Goal: Navigation & Orientation: Find specific page/section

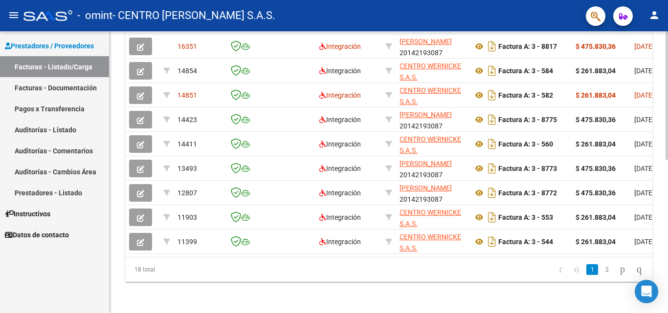
scroll to position [306, 0]
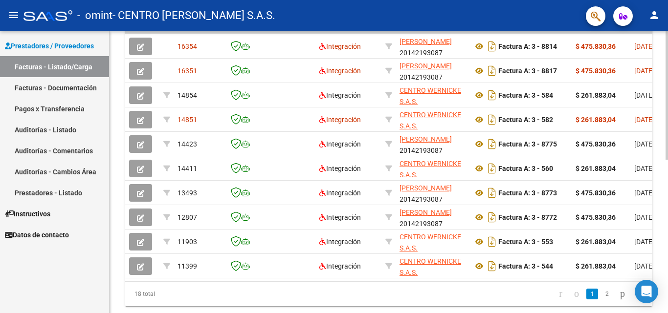
click at [668, 201] on div at bounding box center [667, 238] width 2 height 129
click at [601, 300] on link "2" at bounding box center [607, 294] width 12 height 11
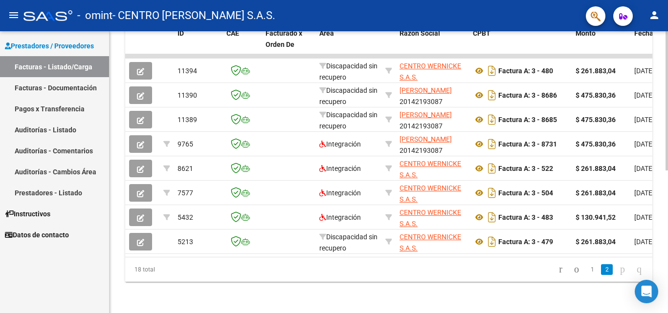
scroll to position [273, 0]
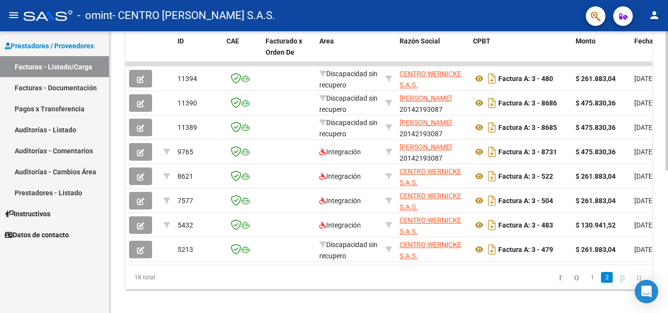
click at [668, 230] on div at bounding box center [667, 239] width 2 height 139
click at [619, 283] on icon "go to next page" at bounding box center [623, 277] width 8 height 12
click at [586, 283] on link "1" at bounding box center [592, 277] width 12 height 11
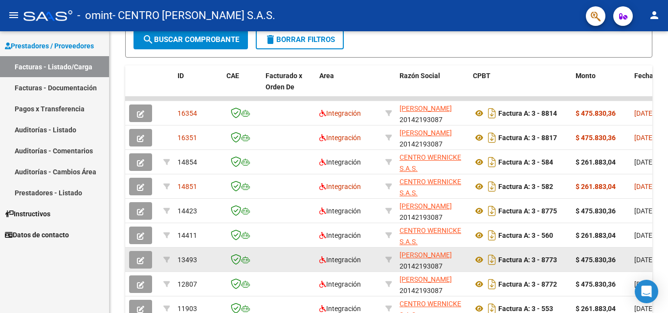
scroll to position [224, 0]
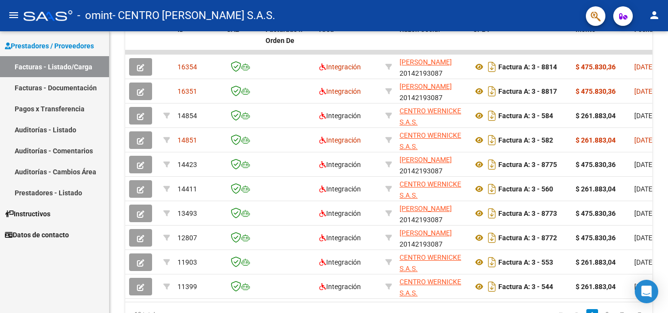
click at [668, 248] on div at bounding box center [667, 228] width 2 height 129
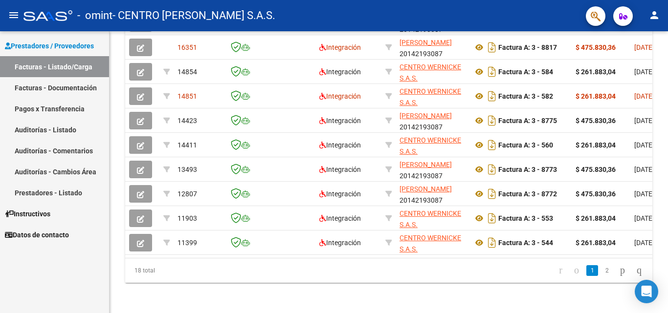
click at [664, 273] on div "Video tutorial PRESTADORES -> Listado de CPBTs Emitidos por Prestadores / Prove…" at bounding box center [390, 8] width 561 height 612
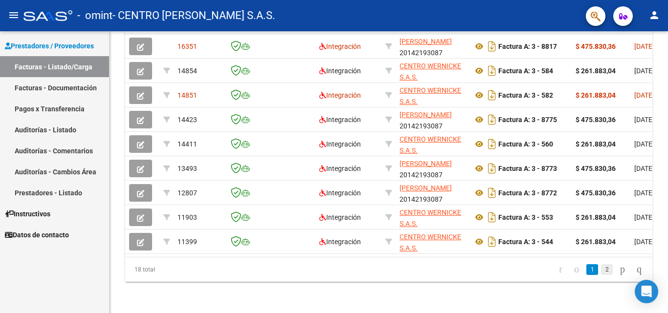
click at [602, 275] on link "2" at bounding box center [607, 270] width 12 height 11
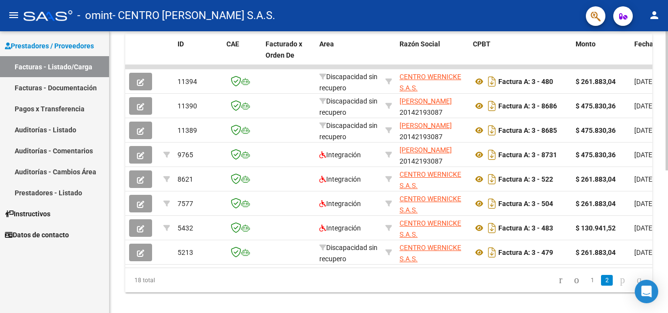
scroll to position [268, 0]
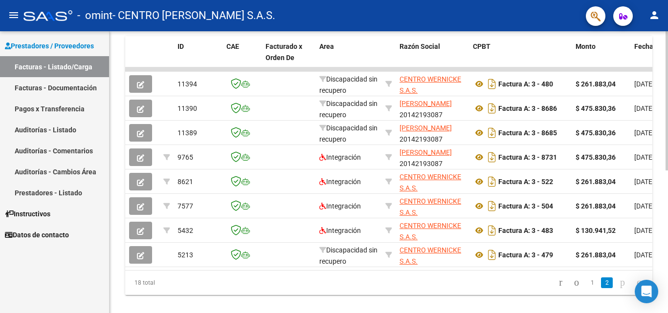
click at [668, 212] on div at bounding box center [667, 236] width 2 height 139
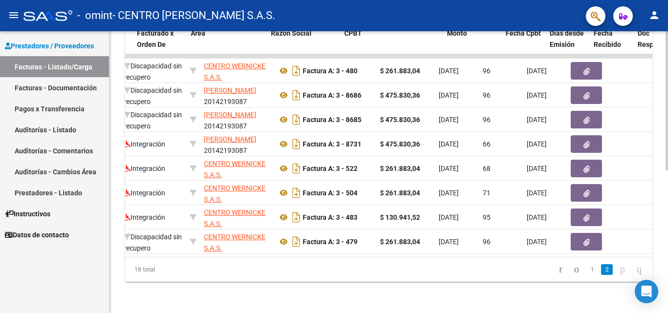
scroll to position [0, 129]
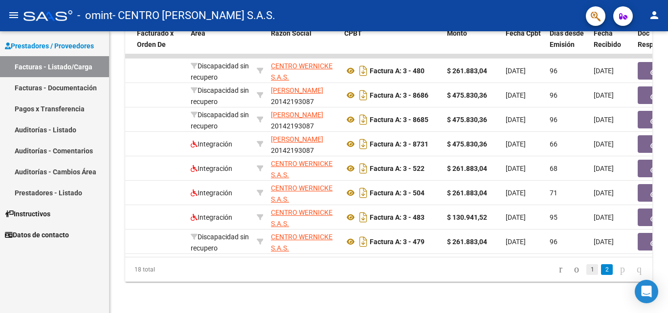
click at [586, 270] on link "1" at bounding box center [592, 270] width 12 height 11
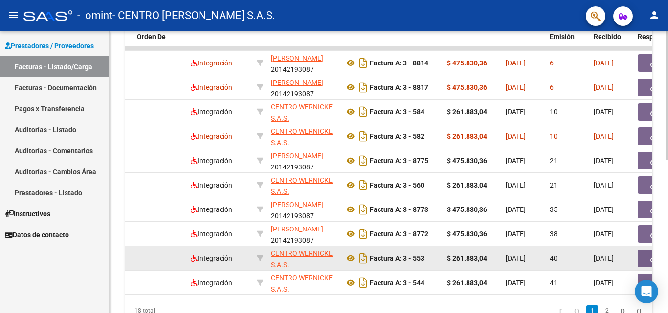
click at [647, 255] on button "button" at bounding box center [653, 259] width 31 height 18
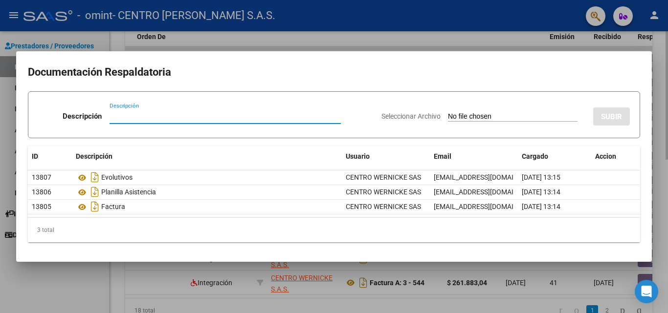
drag, startPoint x: 668, startPoint y: 89, endPoint x: 662, endPoint y: 90, distance: 5.9
click at [662, 89] on div at bounding box center [334, 156] width 668 height 313
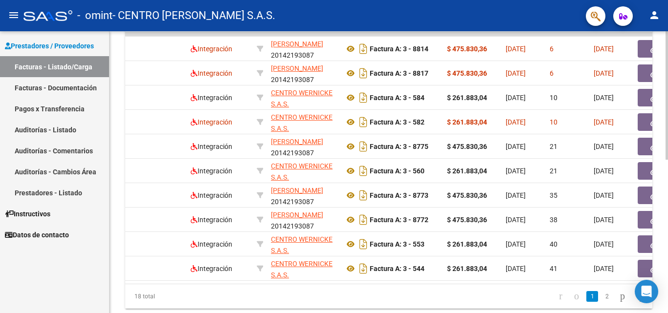
click at [668, 177] on div at bounding box center [667, 237] width 2 height 129
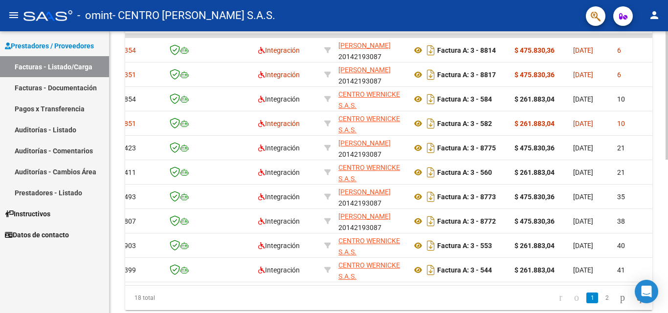
scroll to position [0, 0]
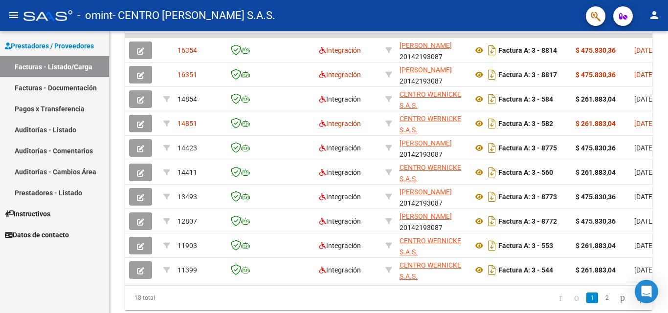
click at [67, 88] on link "Facturas - Documentación" at bounding box center [54, 87] width 109 height 21
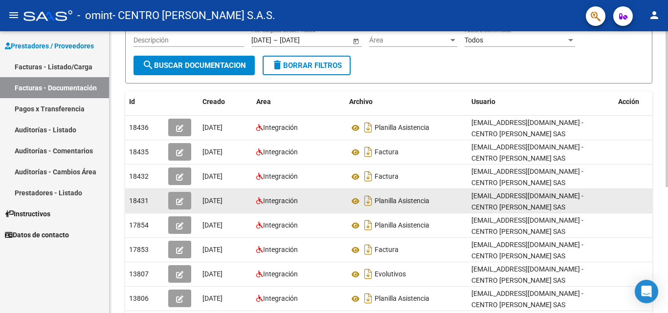
scroll to position [228, 0]
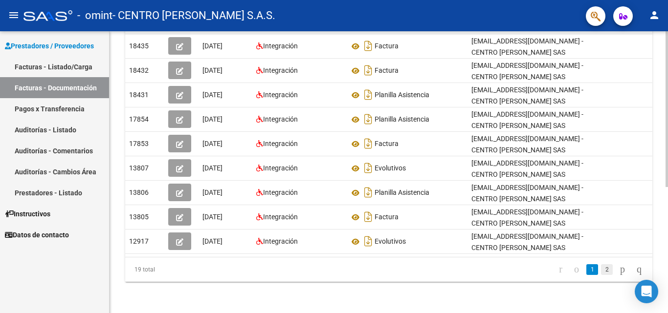
click at [601, 272] on link "2" at bounding box center [607, 270] width 12 height 11
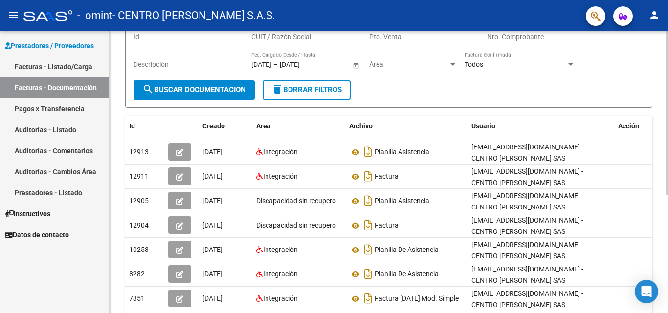
scroll to position [0, 0]
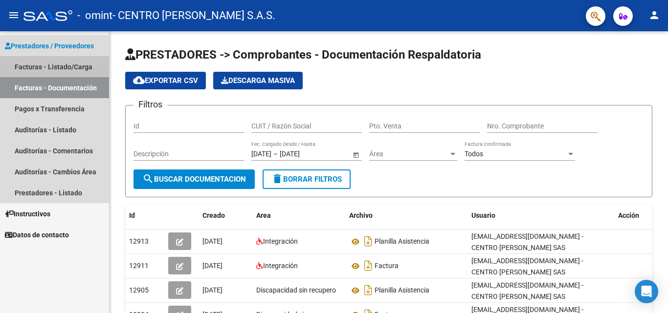
click at [59, 62] on link "Facturas - Listado/Carga" at bounding box center [54, 66] width 109 height 21
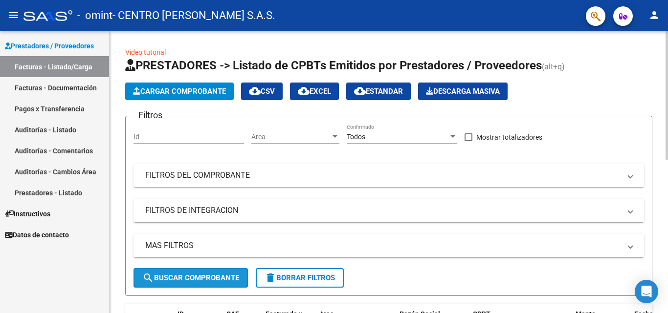
click at [223, 276] on span "search Buscar Comprobante" at bounding box center [190, 278] width 97 height 9
click at [624, 248] on span "MAS FILTROS" at bounding box center [386, 246] width 483 height 11
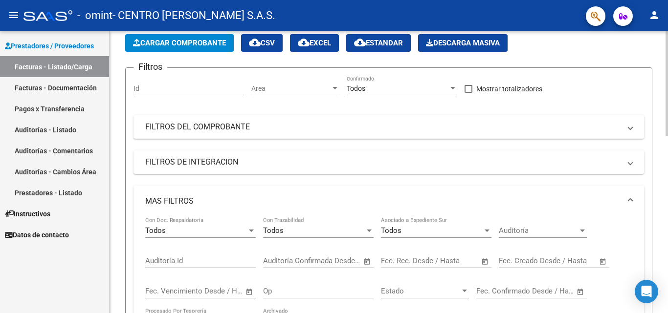
scroll to position [16, 0]
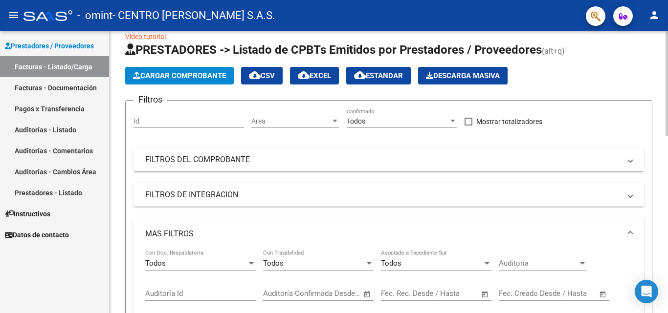
click at [668, 130] on div at bounding box center [667, 89] width 2 height 105
click at [629, 161] on span at bounding box center [630, 160] width 4 height 11
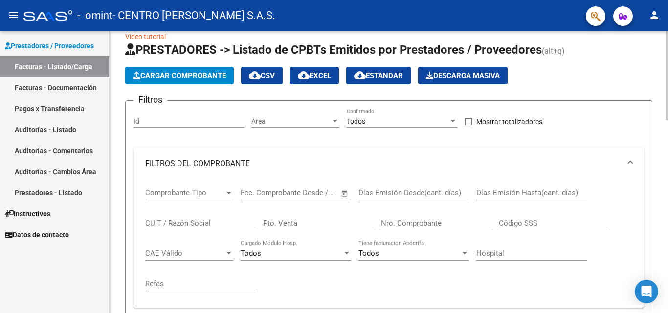
click at [229, 195] on div at bounding box center [228, 193] width 9 height 8
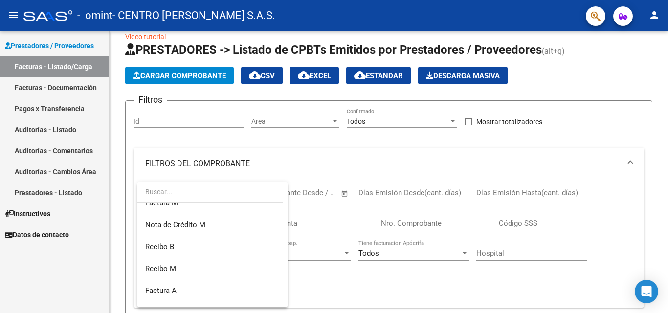
scroll to position [201, 0]
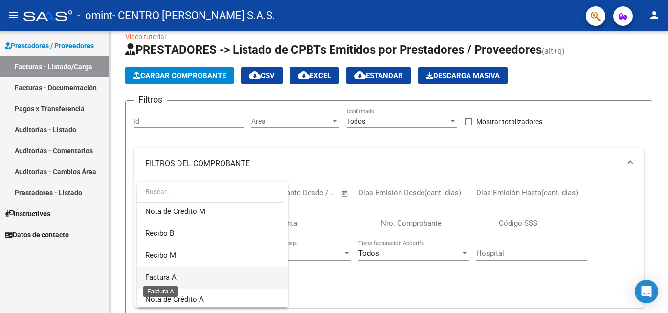
click at [162, 281] on span "Factura A" at bounding box center [160, 277] width 31 height 9
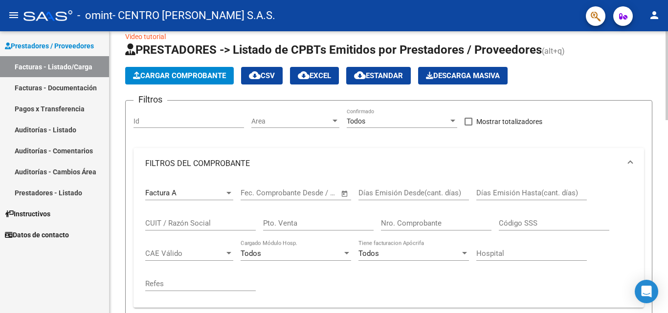
click at [346, 193] on span "Open calendar" at bounding box center [344, 193] width 23 height 23
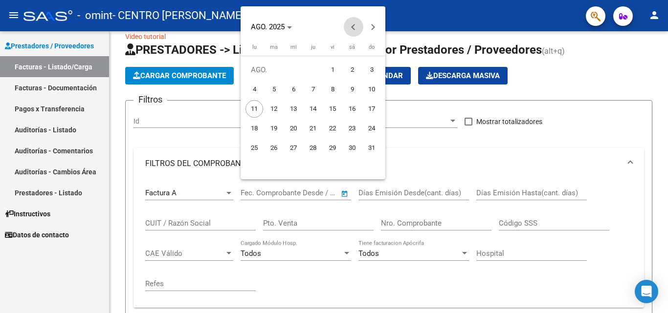
click at [354, 29] on button "Previous month" at bounding box center [354, 27] width 20 height 20
click at [312, 67] on span "1" at bounding box center [313, 70] width 18 height 18
type input "[DATE]"
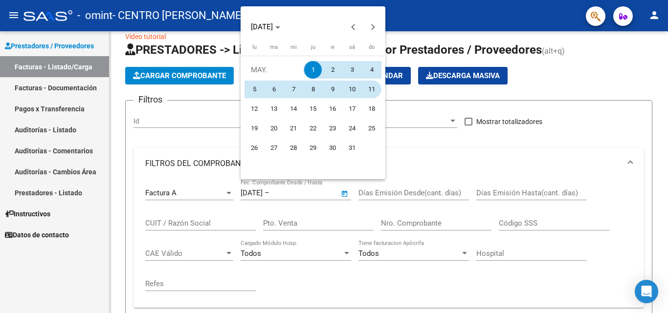
click at [372, 92] on span "11" at bounding box center [372, 90] width 18 height 18
type input "[DATE]"
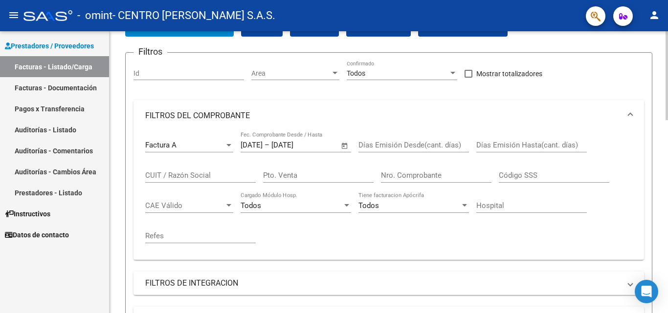
scroll to position [96, 0]
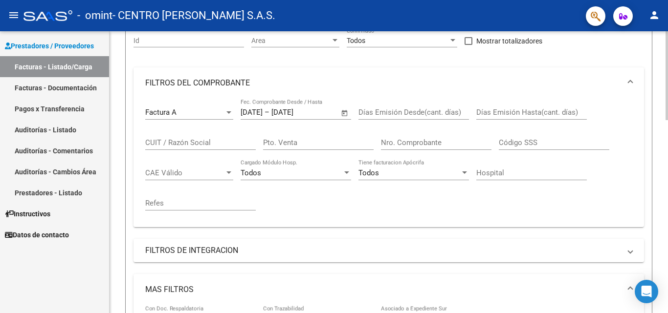
click at [668, 141] on div at bounding box center [667, 106] width 2 height 89
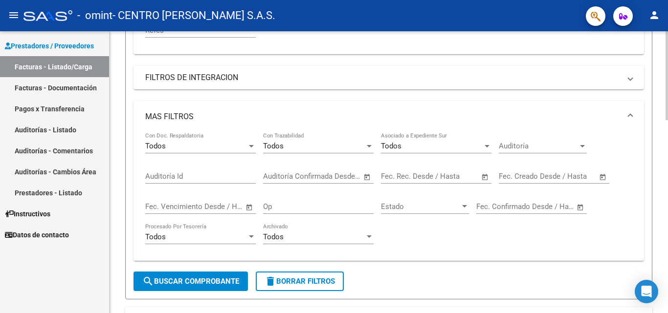
scroll to position [276, 0]
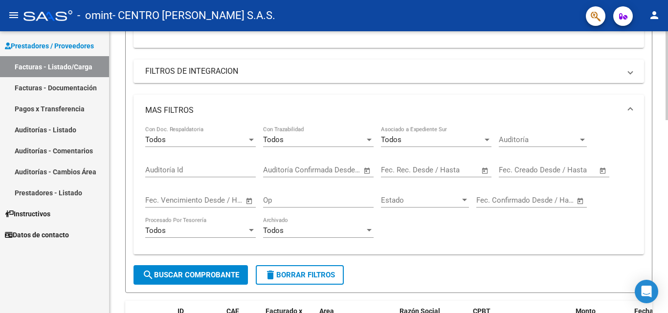
click at [666, 188] on div at bounding box center [667, 164] width 2 height 89
click at [214, 272] on span "search Buscar Comprobante" at bounding box center [190, 275] width 97 height 9
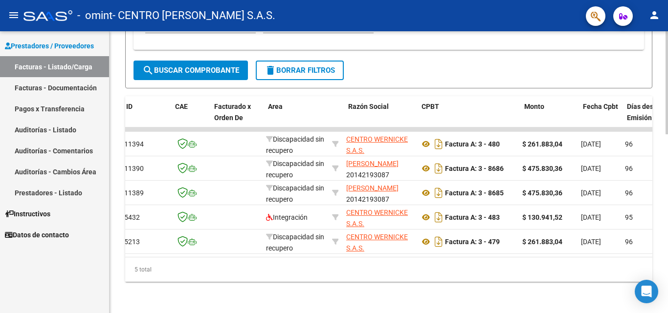
scroll to position [0, 0]
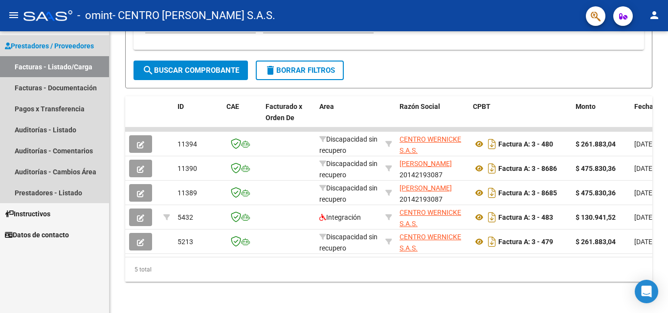
click at [55, 67] on link "Facturas - Listado/Carga" at bounding box center [54, 66] width 109 height 21
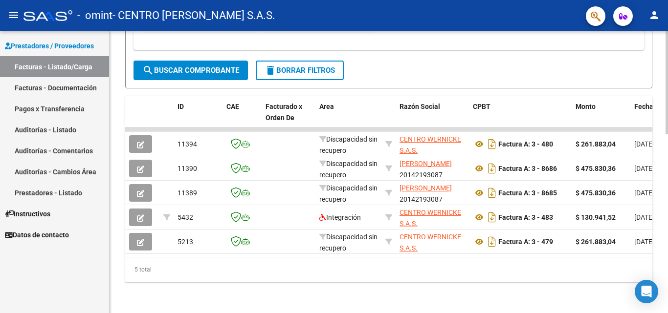
click at [322, 66] on span "delete Borrar Filtros" at bounding box center [300, 70] width 70 height 9
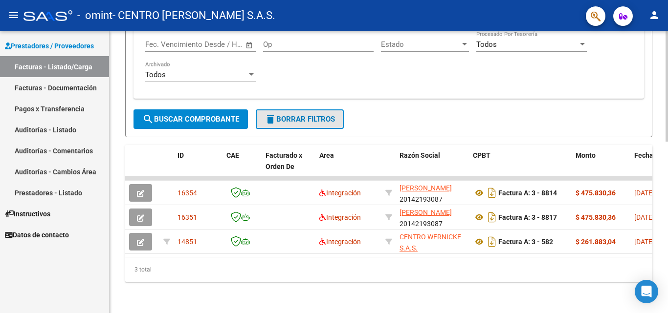
click at [282, 115] on span "delete Borrar Filtros" at bounding box center [300, 119] width 70 height 9
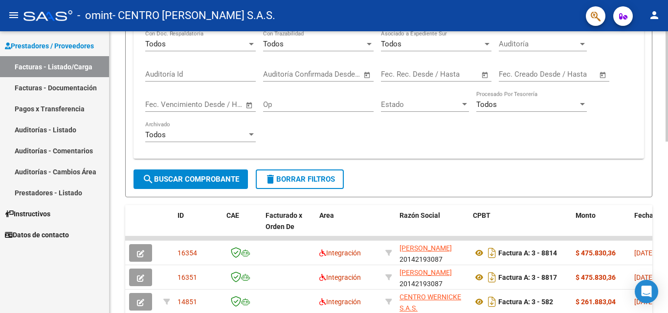
scroll to position [440, 0]
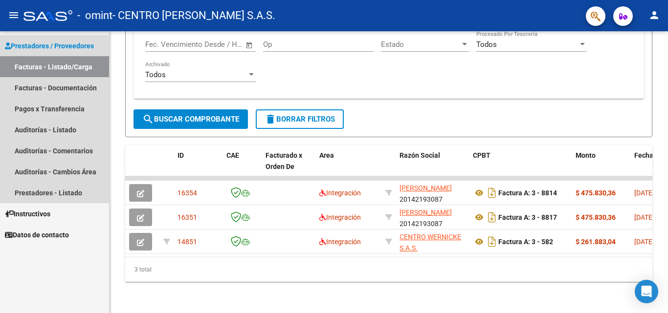
click at [44, 73] on link "Facturas - Listado/Carga" at bounding box center [54, 66] width 109 height 21
click at [44, 47] on span "Prestadores / Proveedores" at bounding box center [49, 46] width 89 height 11
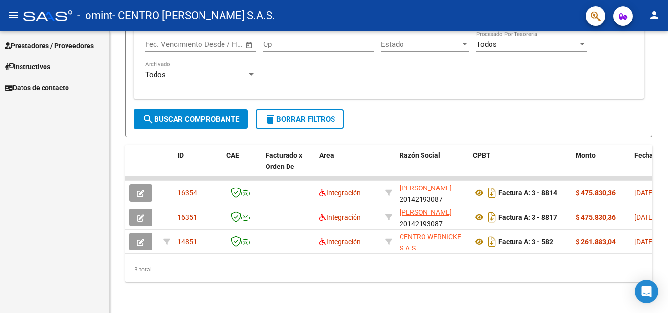
click at [44, 47] on span "Prestadores / Proveedores" at bounding box center [49, 46] width 89 height 11
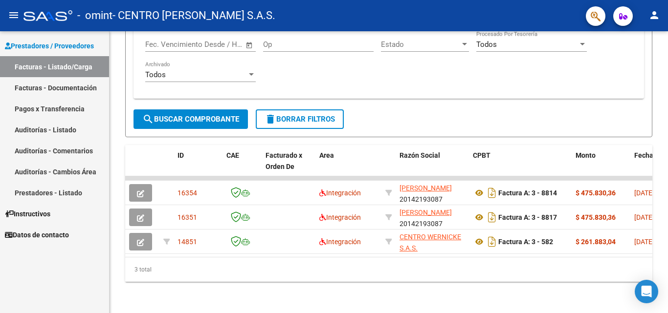
click at [44, 88] on link "Facturas - Documentación" at bounding box center [54, 87] width 109 height 21
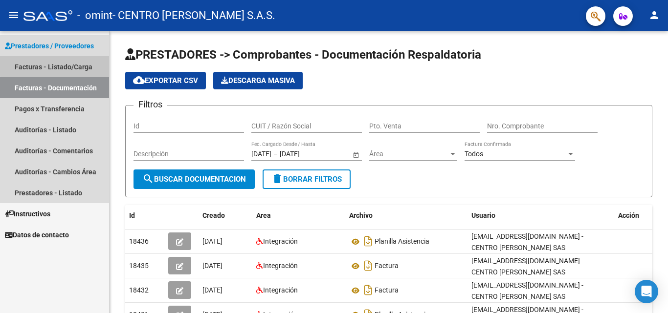
click at [75, 59] on link "Facturas - Listado/Carga" at bounding box center [54, 66] width 109 height 21
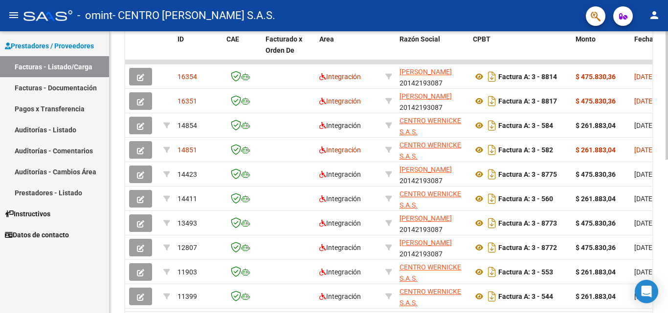
scroll to position [287, 0]
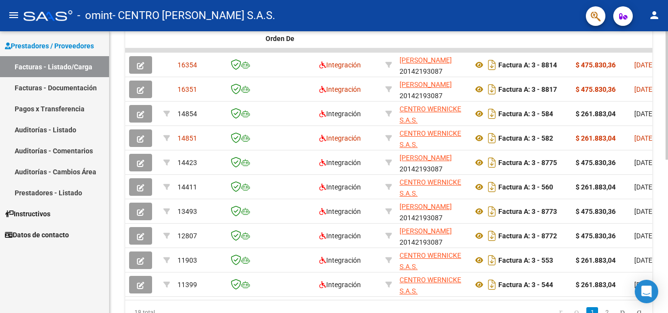
click at [668, 203] on div at bounding box center [667, 229] width 2 height 129
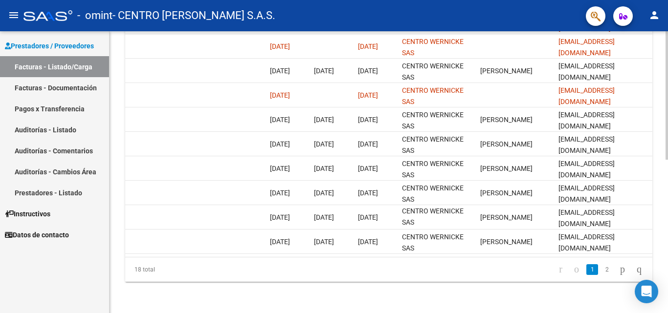
scroll to position [338, 0]
click at [668, 239] on div at bounding box center [667, 249] width 2 height 129
click at [601, 274] on link "2" at bounding box center [607, 270] width 12 height 11
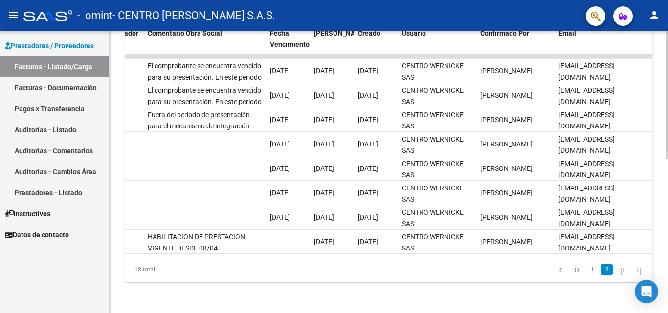
scroll to position [289, 0]
click at [668, 259] on div at bounding box center [667, 243] width 2 height 139
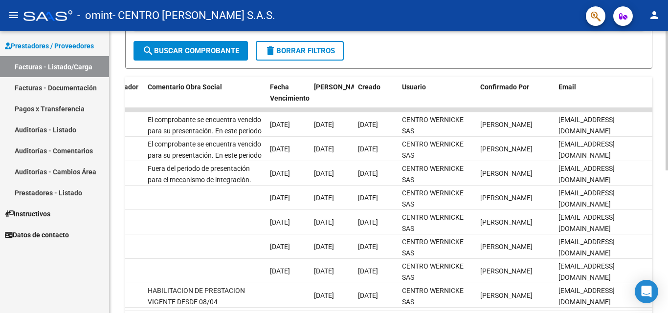
scroll to position [215, 0]
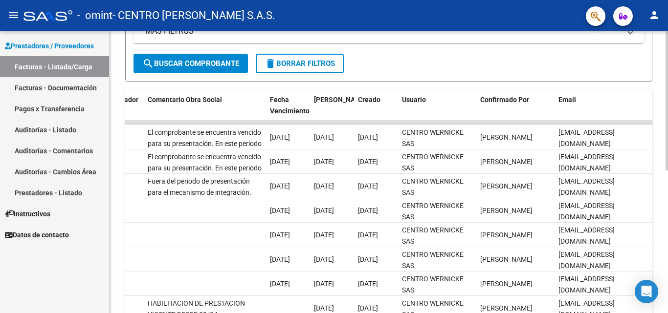
click at [668, 222] on div at bounding box center [667, 209] width 2 height 139
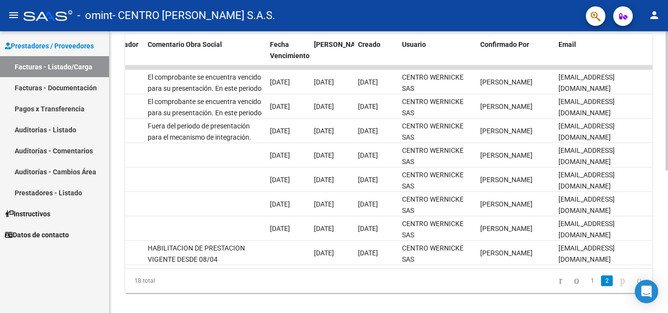
scroll to position [274, 0]
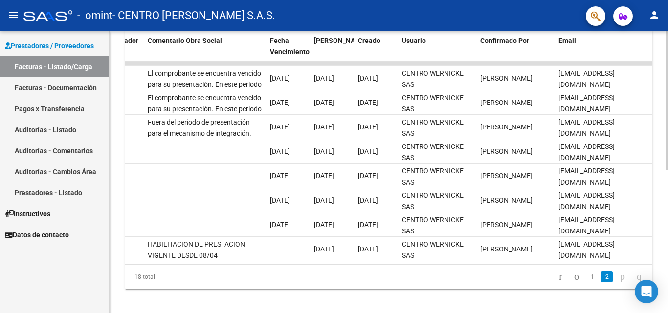
click at [668, 227] on div at bounding box center [667, 239] width 2 height 139
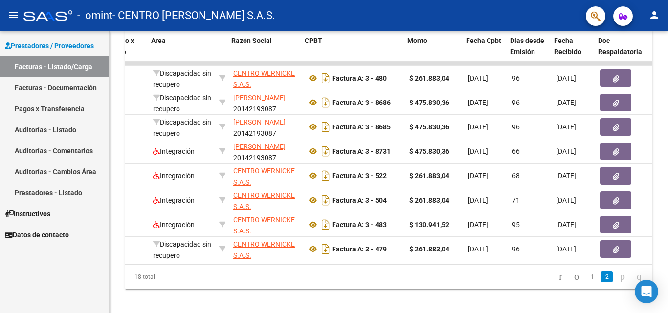
scroll to position [0, 168]
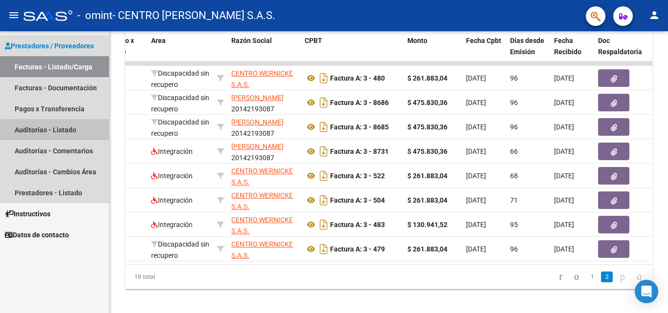
click at [60, 136] on link "Auditorías - Listado" at bounding box center [54, 129] width 109 height 21
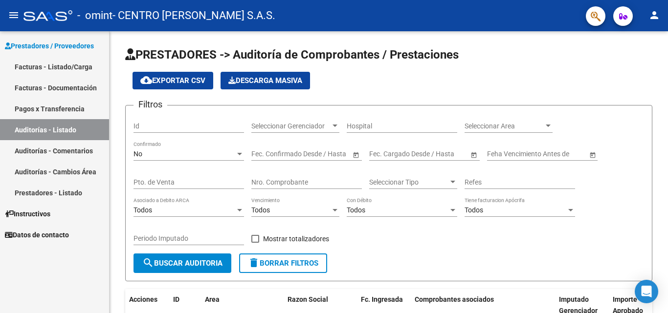
click at [65, 104] on link "Pagos x Transferencia" at bounding box center [54, 108] width 109 height 21
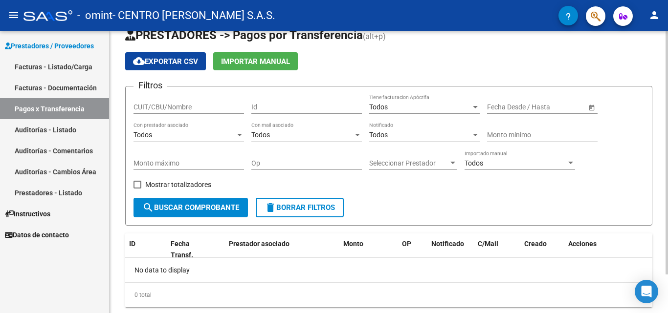
scroll to position [45, 0]
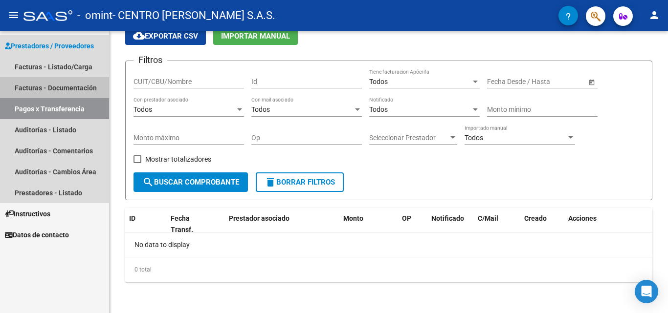
click at [71, 88] on link "Facturas - Documentación" at bounding box center [54, 87] width 109 height 21
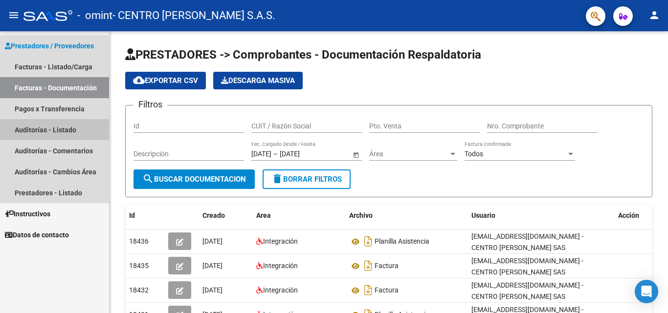
click at [64, 132] on link "Auditorías - Listado" at bounding box center [54, 129] width 109 height 21
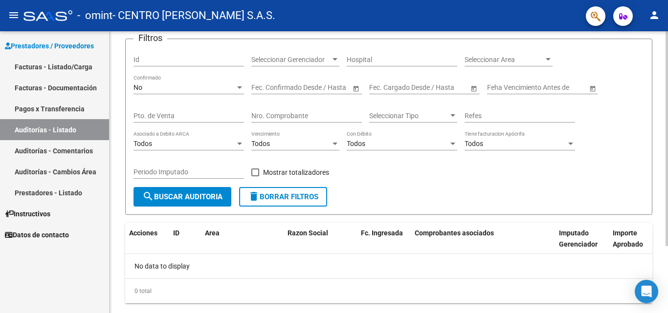
scroll to position [88, 0]
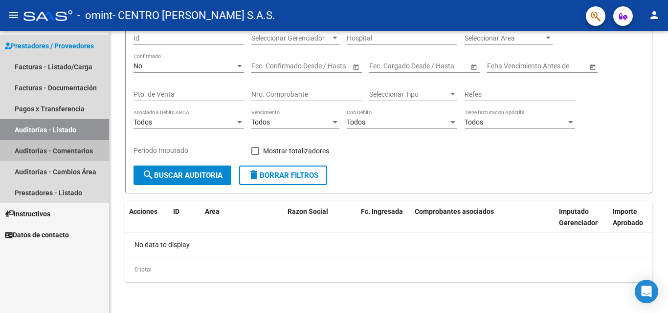
click at [51, 146] on link "Auditorías - Comentarios" at bounding box center [54, 150] width 109 height 21
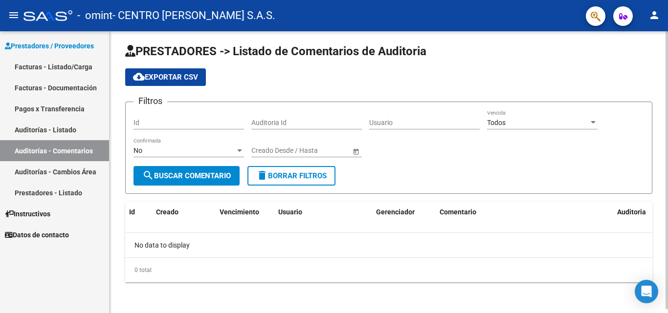
scroll to position [4, 0]
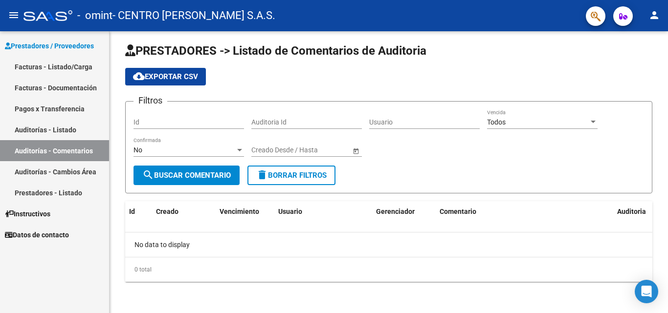
click at [67, 177] on link "Auditorías - Cambios Área" at bounding box center [54, 171] width 109 height 21
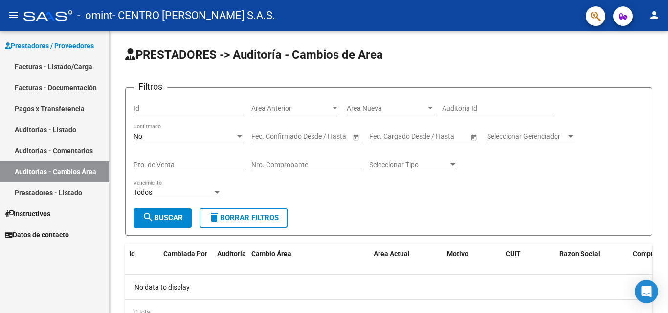
click at [72, 192] on link "Prestadores - Listado" at bounding box center [54, 192] width 109 height 21
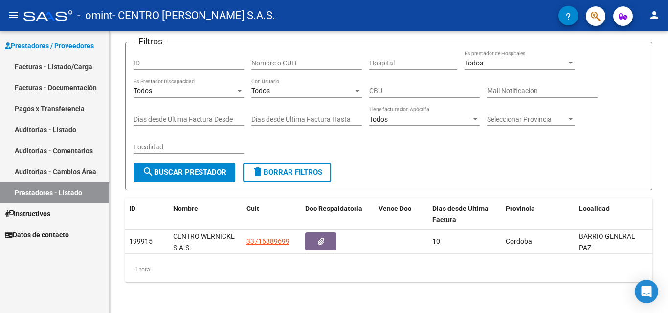
click at [663, 15] on mat-toolbar "menu - omint - CENTRO [PERSON_NAME] S.A.S. person" at bounding box center [334, 15] width 668 height 31
click at [658, 16] on mat-icon "person" at bounding box center [654, 15] width 12 height 12
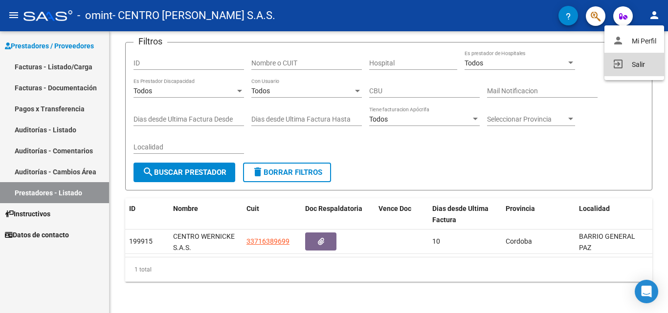
click at [643, 62] on button "exit_to_app Salir" at bounding box center [634, 64] width 60 height 23
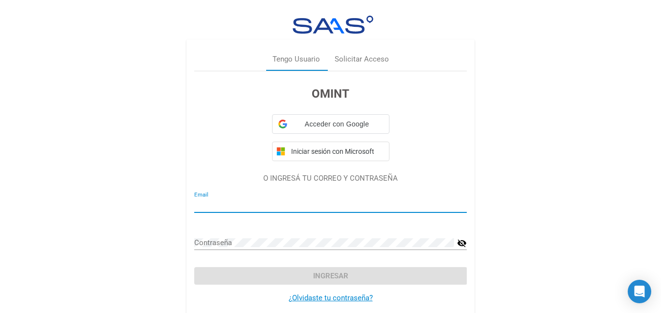
type input "[EMAIL_ADDRESS][DOMAIN_NAME]"
